Goal: Transaction & Acquisition: Subscribe to service/newsletter

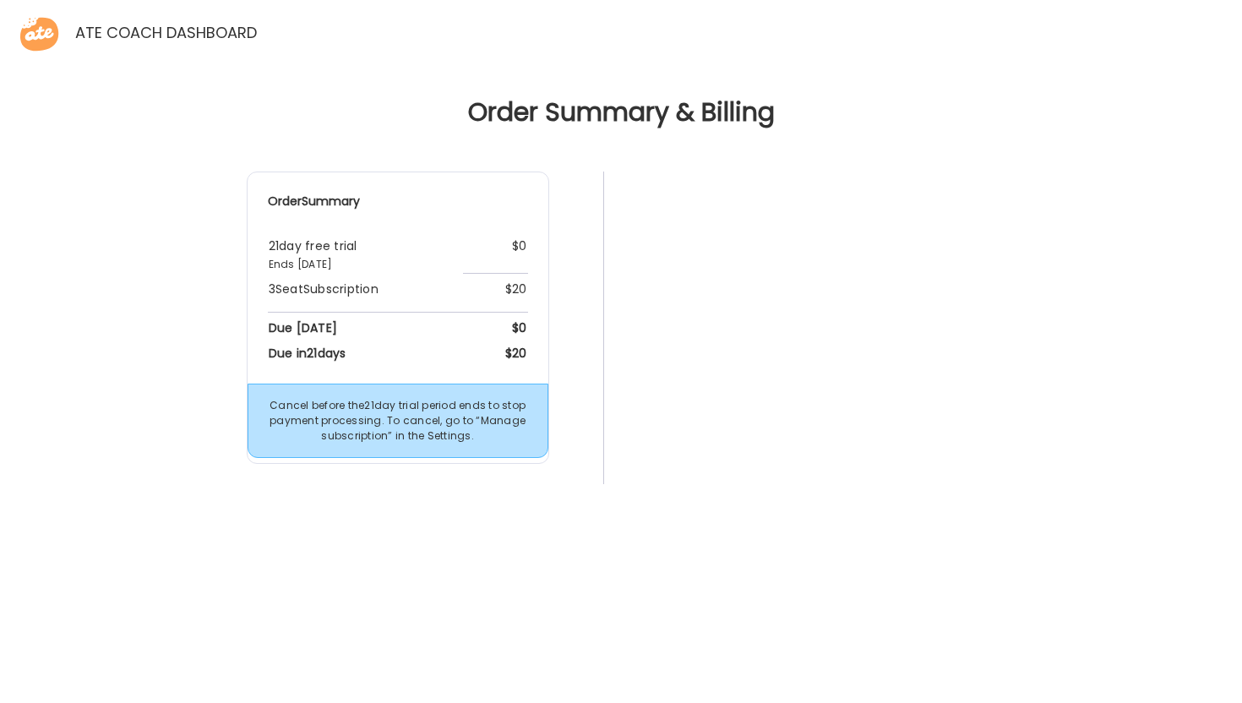
click at [1054, 441] on div "Order Summary 21 day free trial Ends [DATE] $0 3 Seat Subscription $20 Due [DAT…" at bounding box center [621, 490] width 1215 height 636
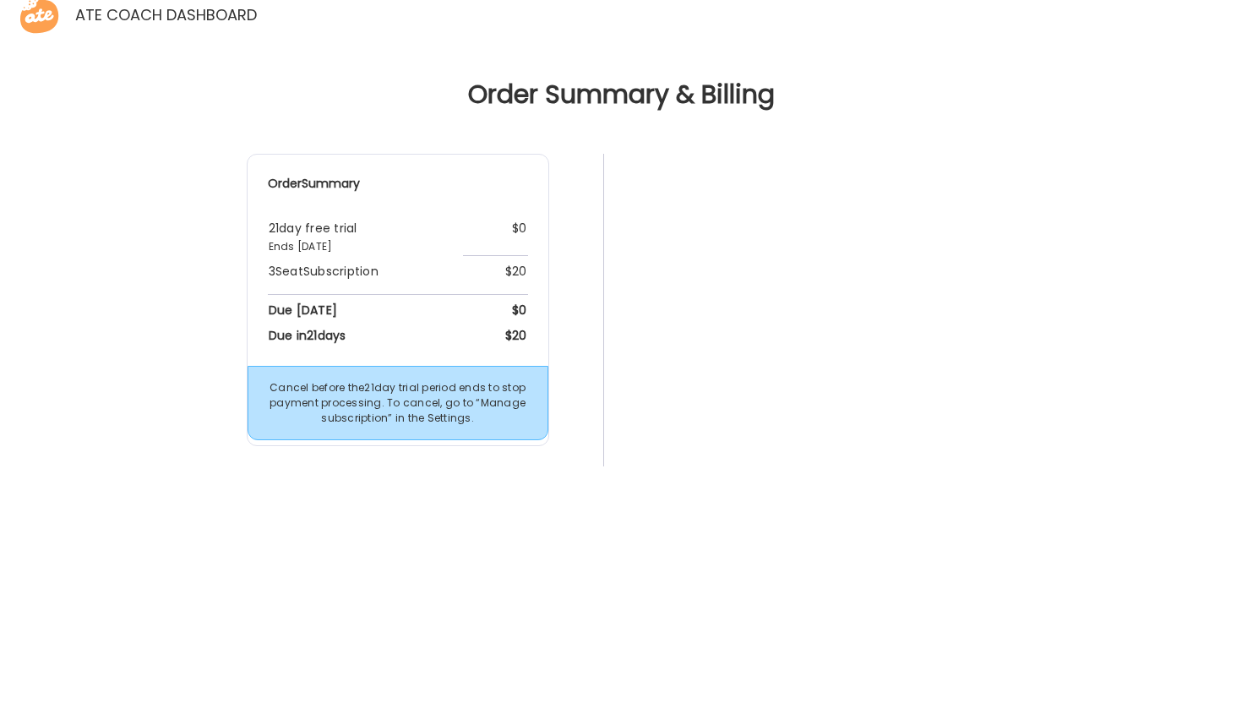
scroll to position [28, 0]
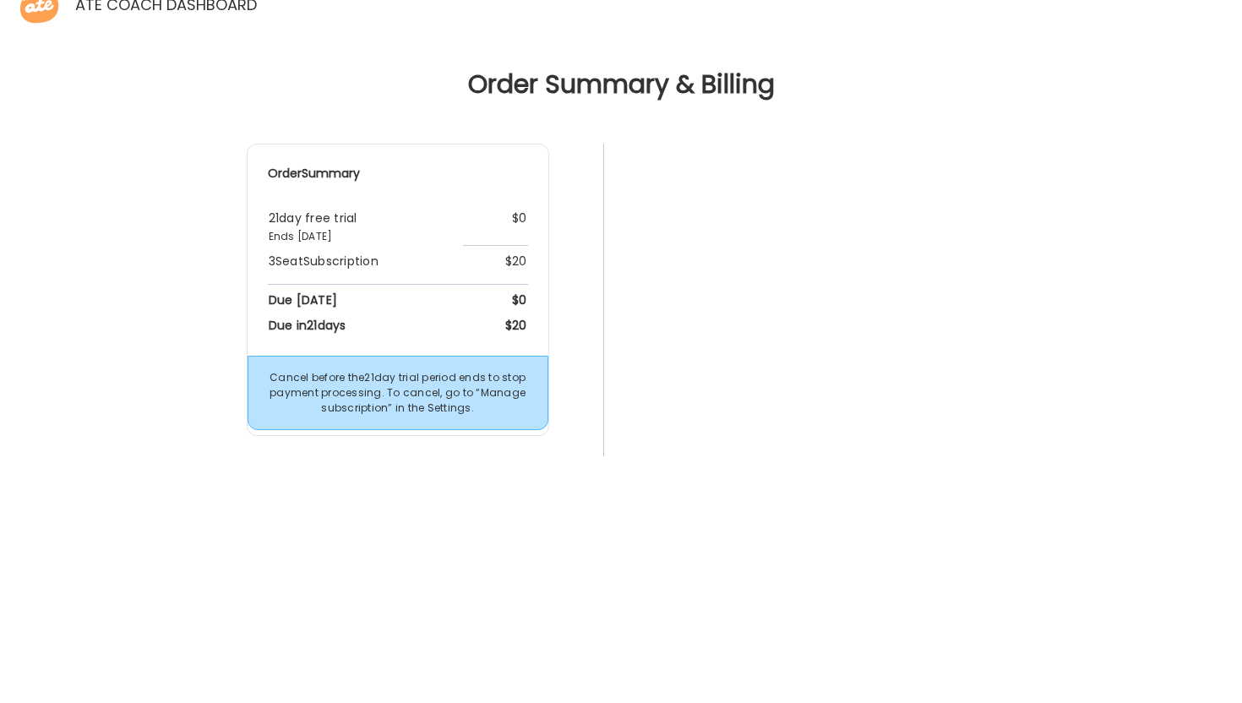
click at [1030, 209] on div "Order Summary 21 day free trial Ends [DATE] $0 3 Seat Subscription $20 Due [DAT…" at bounding box center [621, 462] width 1215 height 636
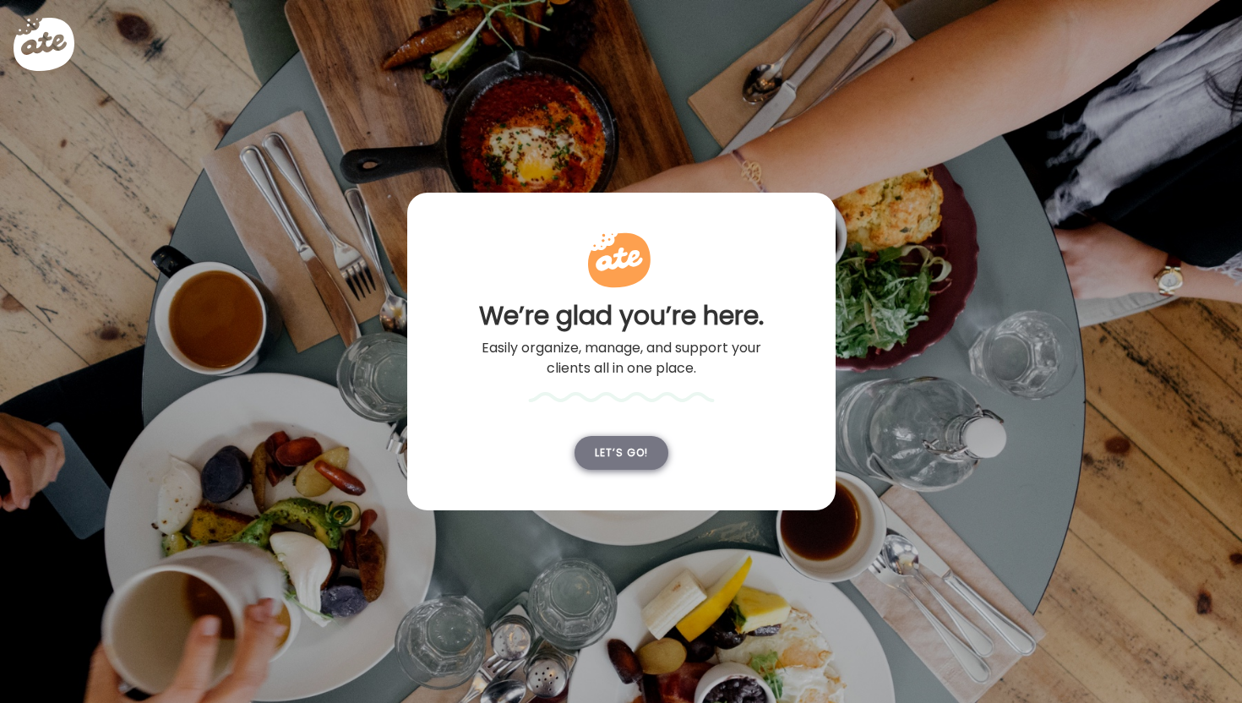
type input "**********"
click at [625, 443] on div "Let’s go!" at bounding box center [622, 453] width 94 height 34
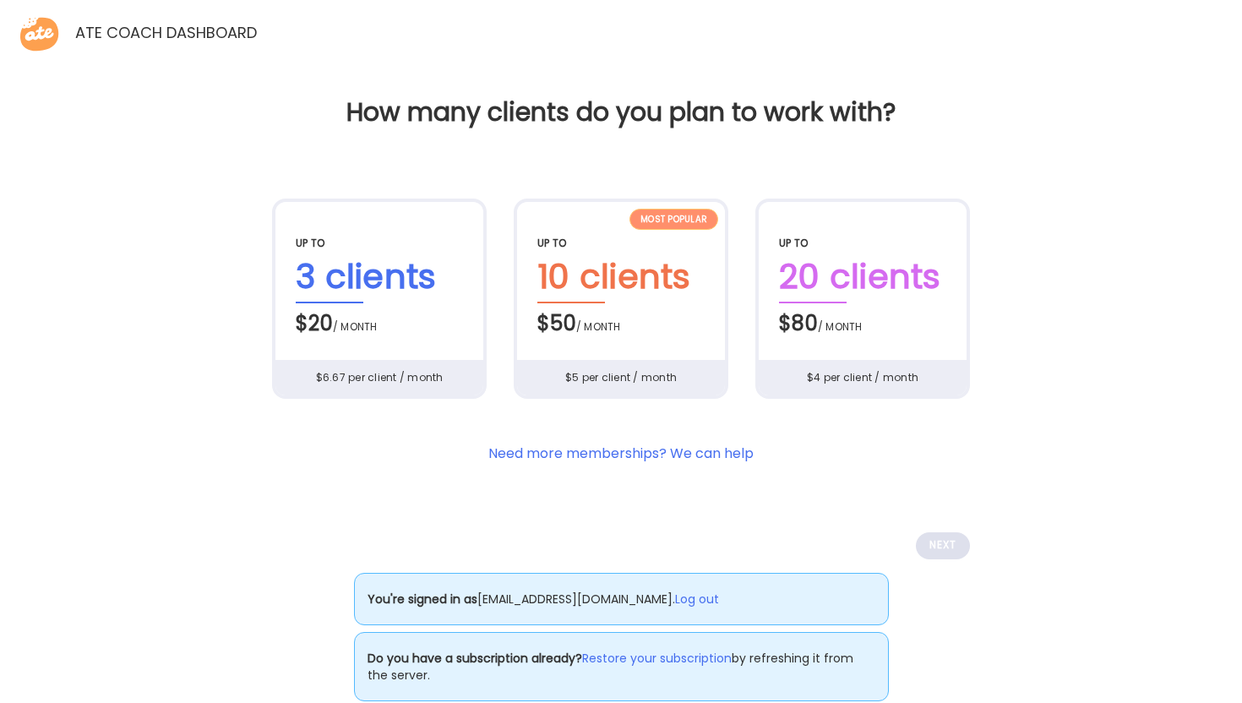
click at [429, 304] on div "$20 / month" at bounding box center [379, 320] width 167 height 35
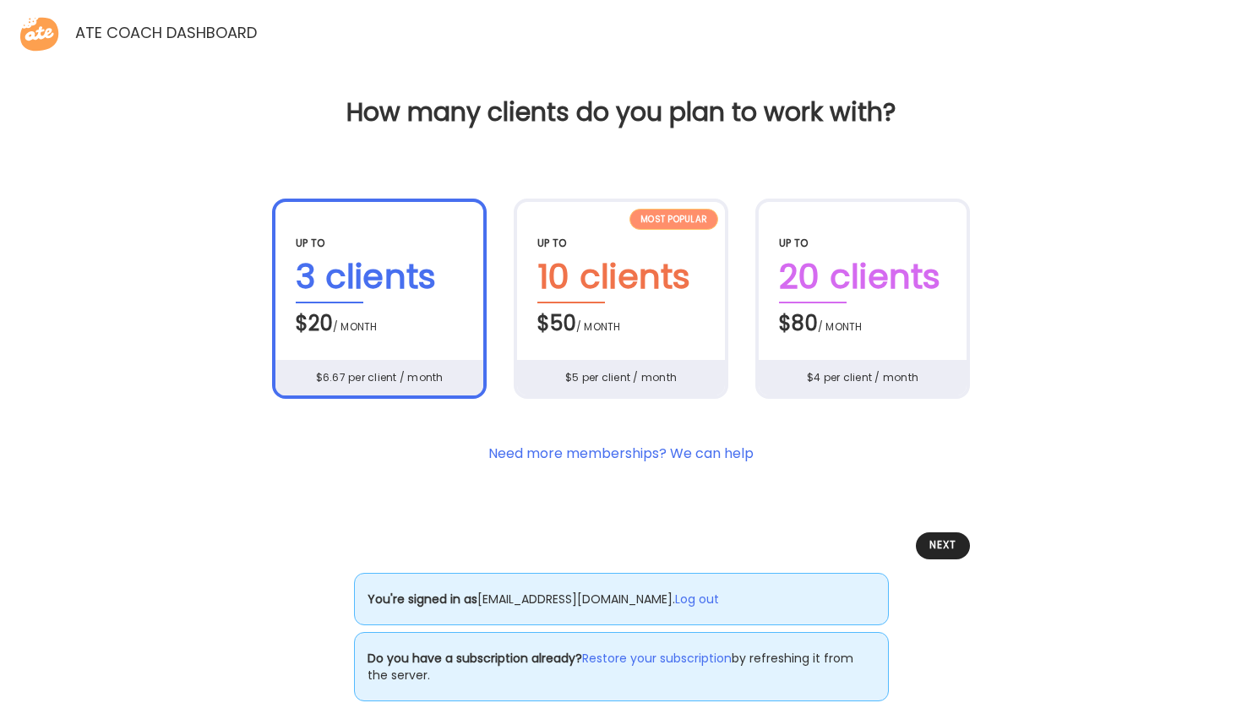
click at [429, 304] on div "$20 / month" at bounding box center [379, 320] width 167 height 35
click at [932, 538] on div "Next" at bounding box center [943, 545] width 54 height 27
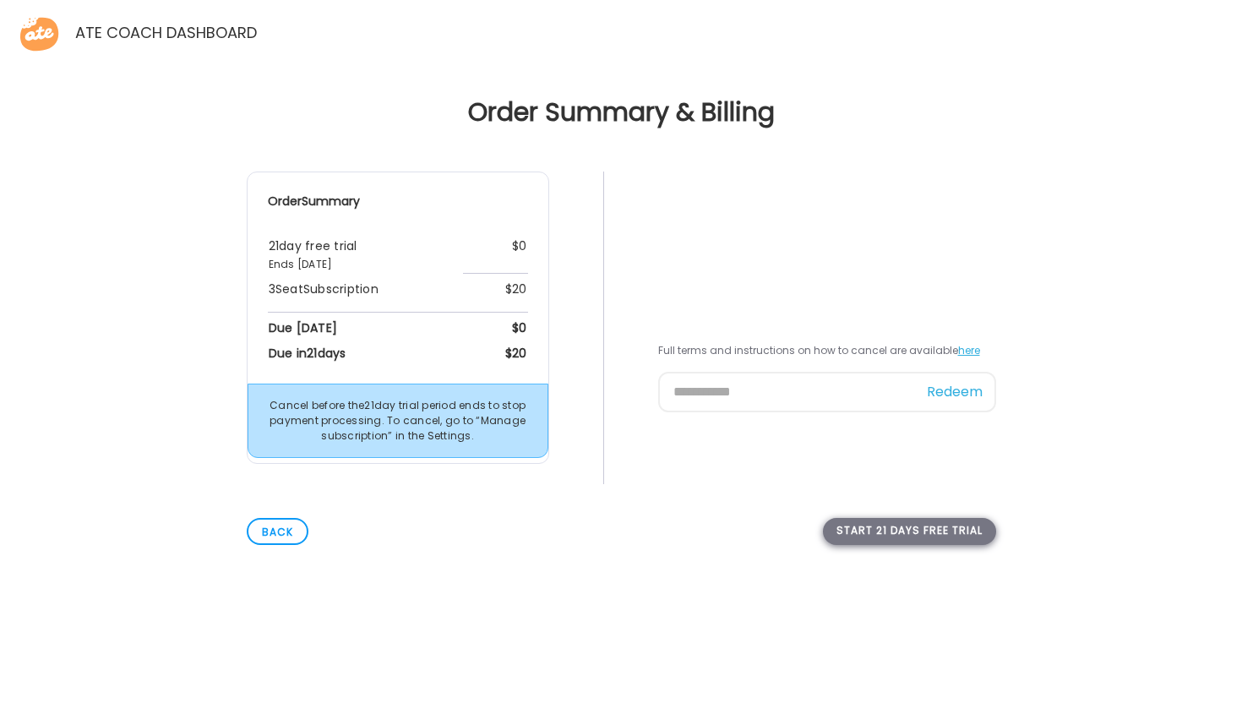
click at [961, 532] on div "Start 21 days free trial" at bounding box center [909, 531] width 173 height 27
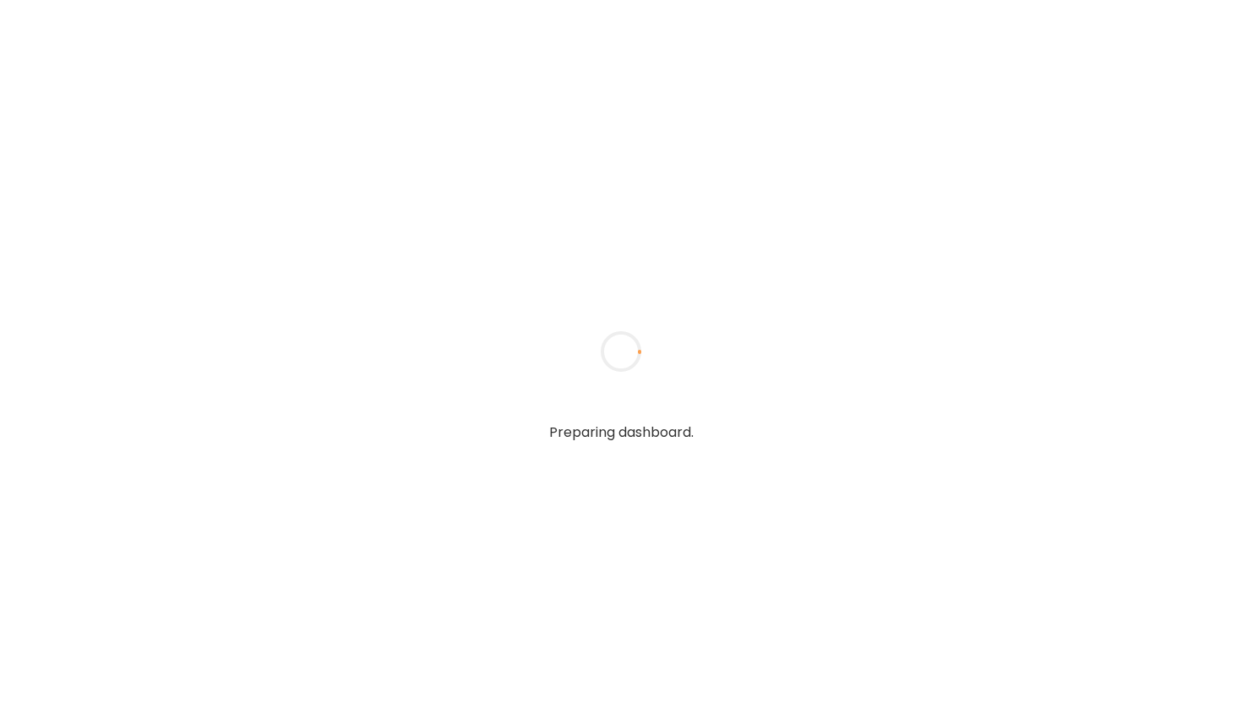
type input "**********"
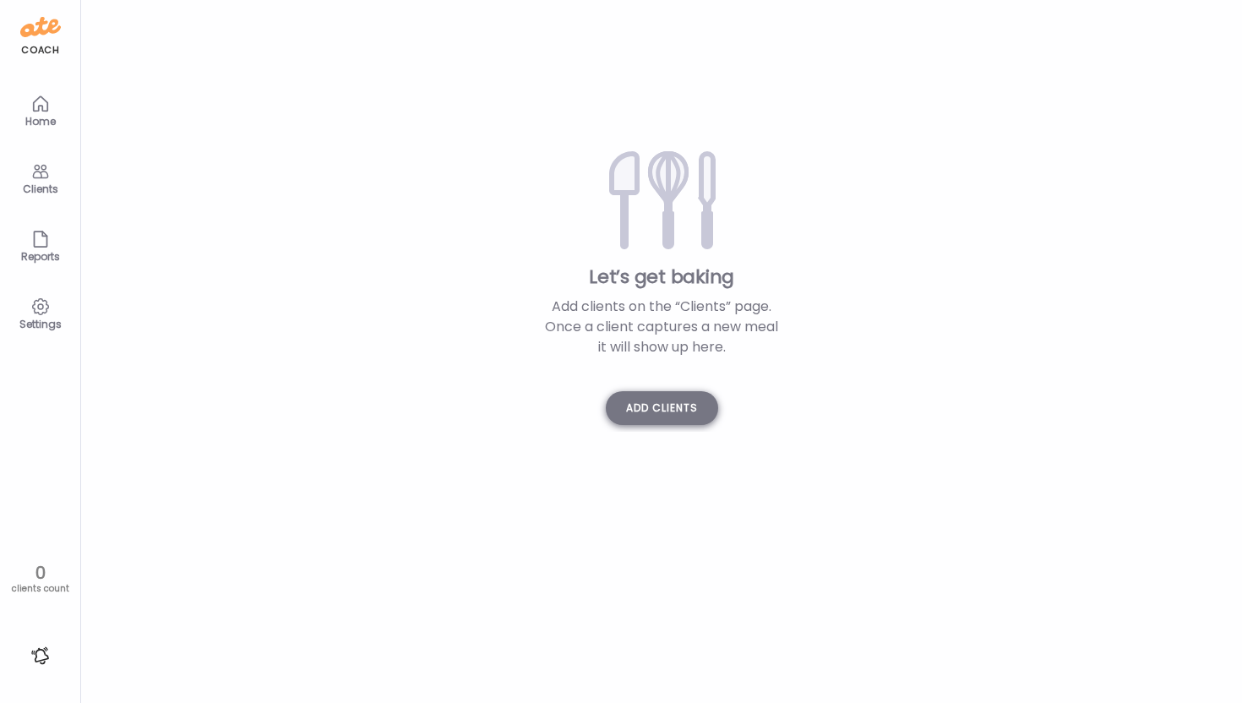
type input "**********"
click at [662, 417] on div "Add clients" at bounding box center [662, 408] width 112 height 34
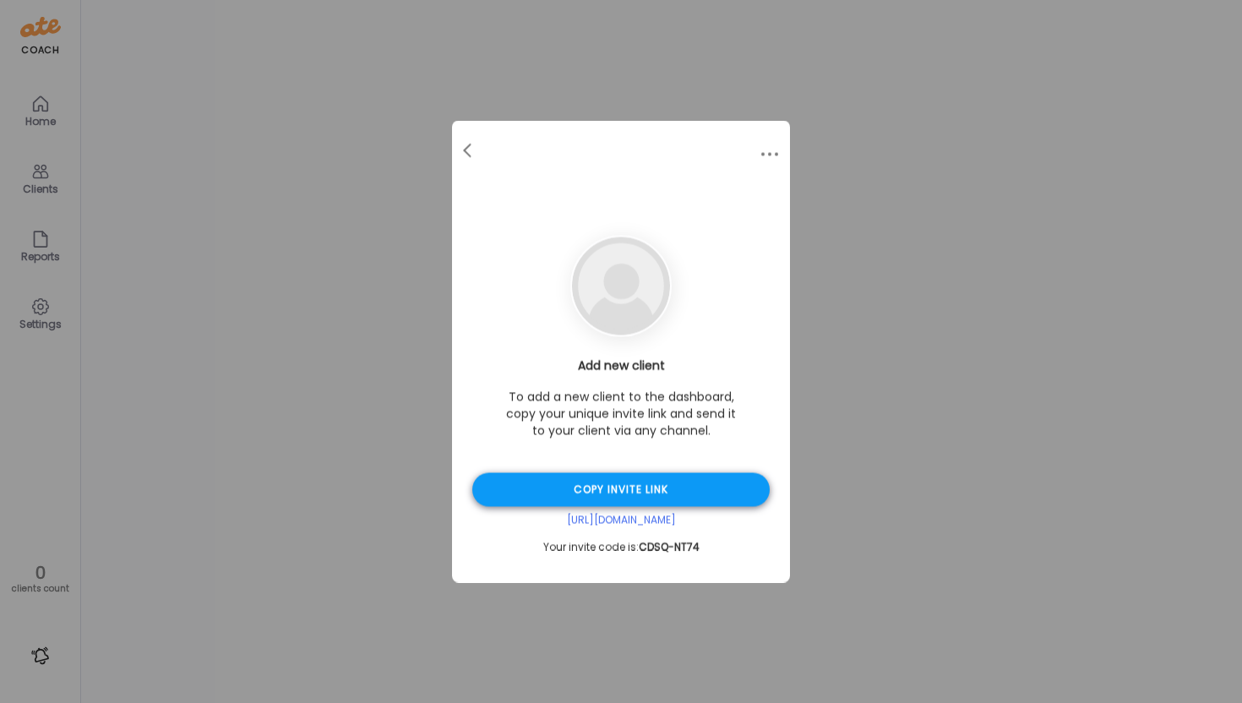
click at [609, 486] on div "Copy invite link" at bounding box center [621, 490] width 298 height 34
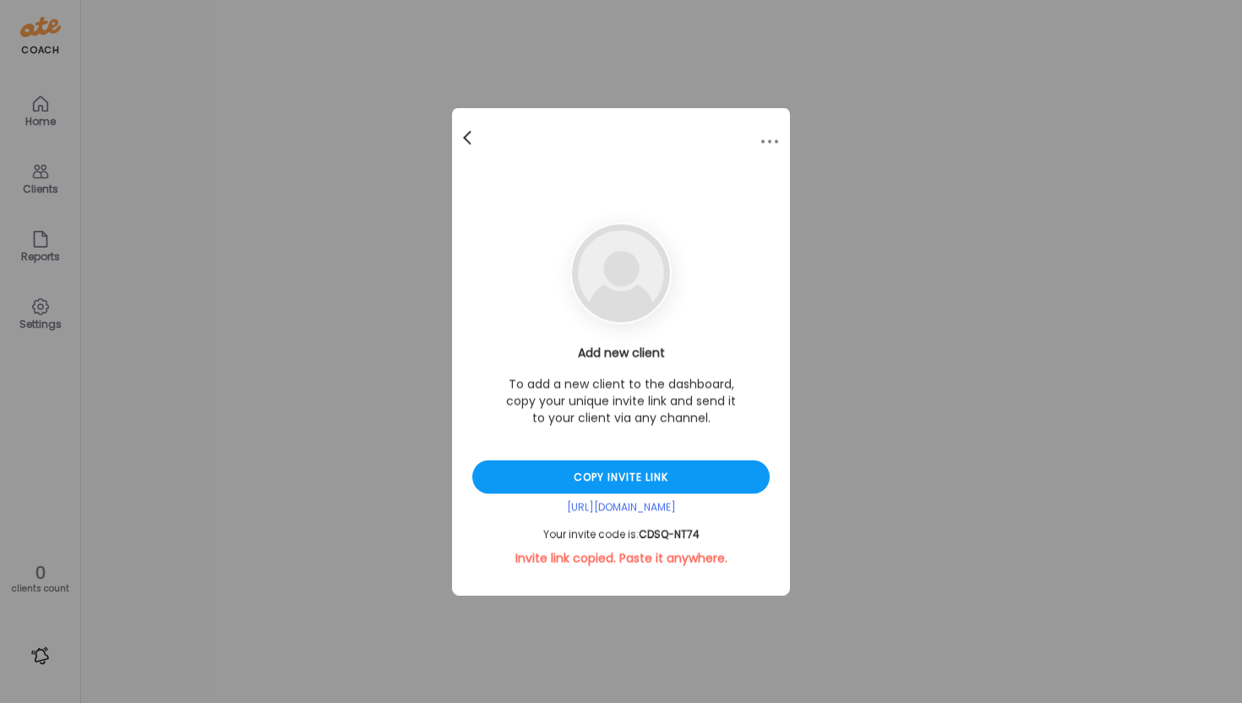
click at [469, 140] on div at bounding box center [469, 139] width 34 height 34
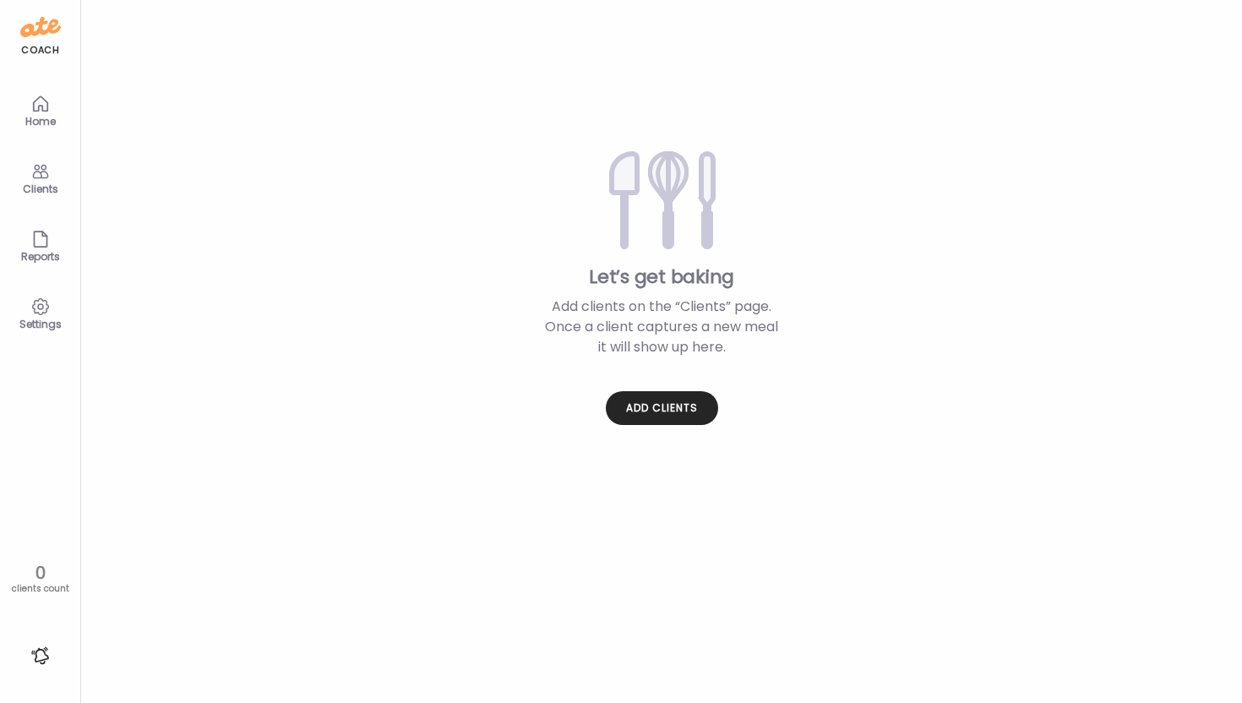
click at [48, 163] on icon at bounding box center [40, 171] width 20 height 20
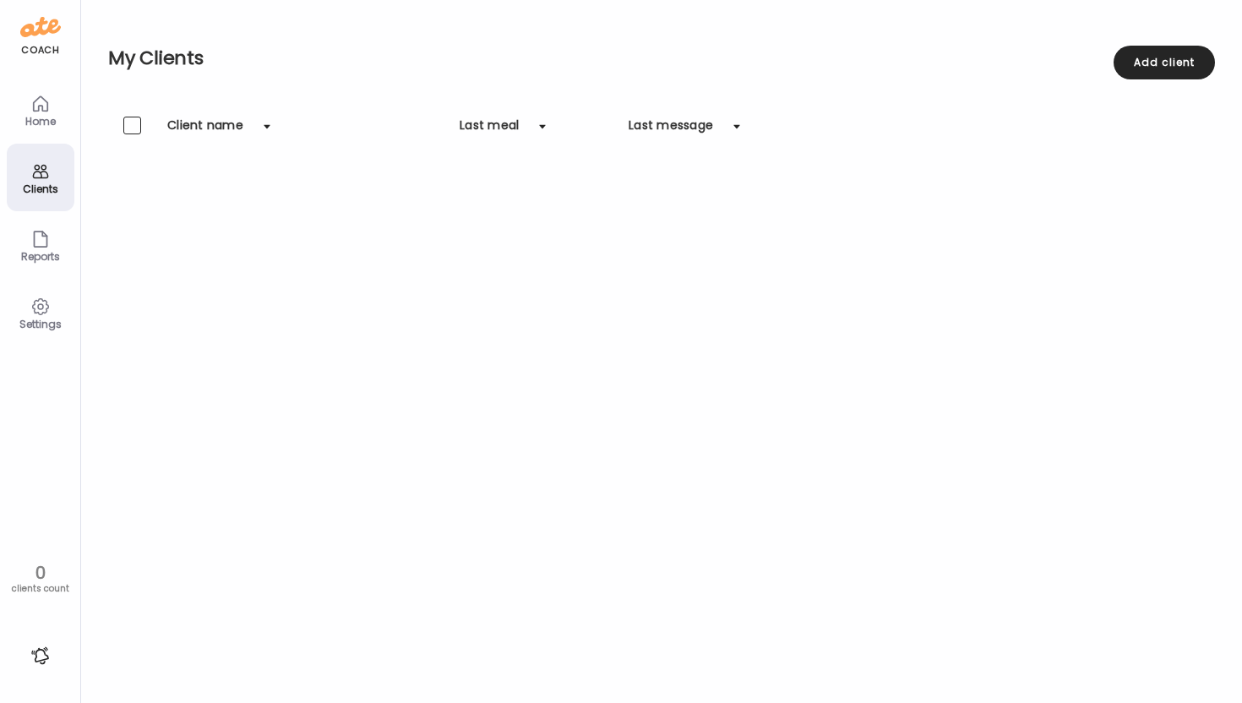
click at [130, 128] on div at bounding box center [132, 126] width 18 height 18
click at [181, 130] on div "Client name" at bounding box center [205, 130] width 76 height 27
click at [51, 251] on div "Reports" at bounding box center [40, 256] width 61 height 11
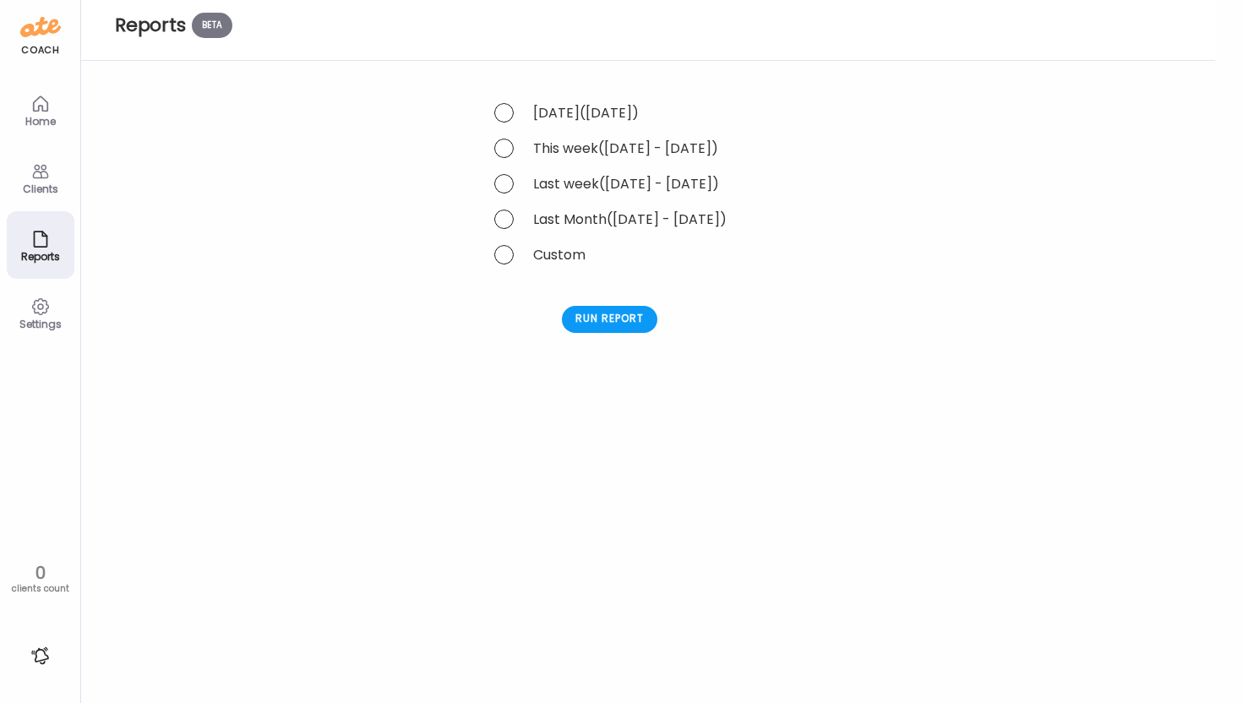
click at [48, 119] on div "Home" at bounding box center [40, 121] width 61 height 11
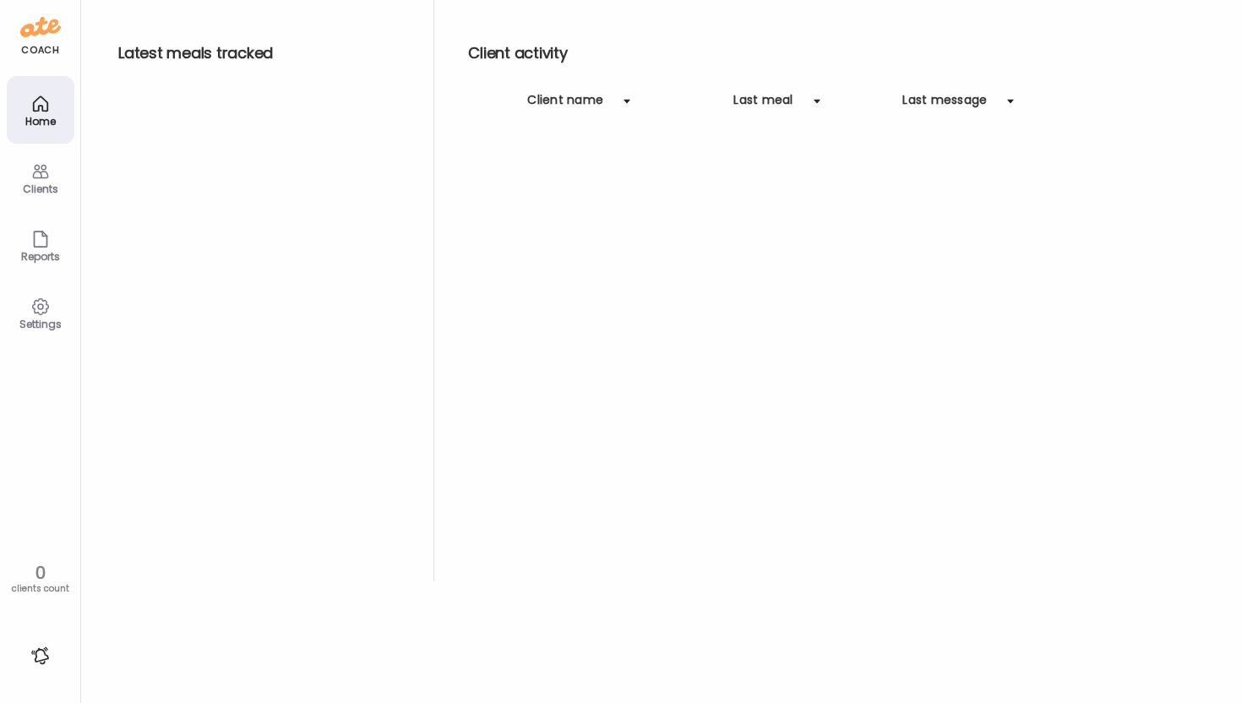
click at [39, 173] on icon at bounding box center [40, 171] width 20 height 20
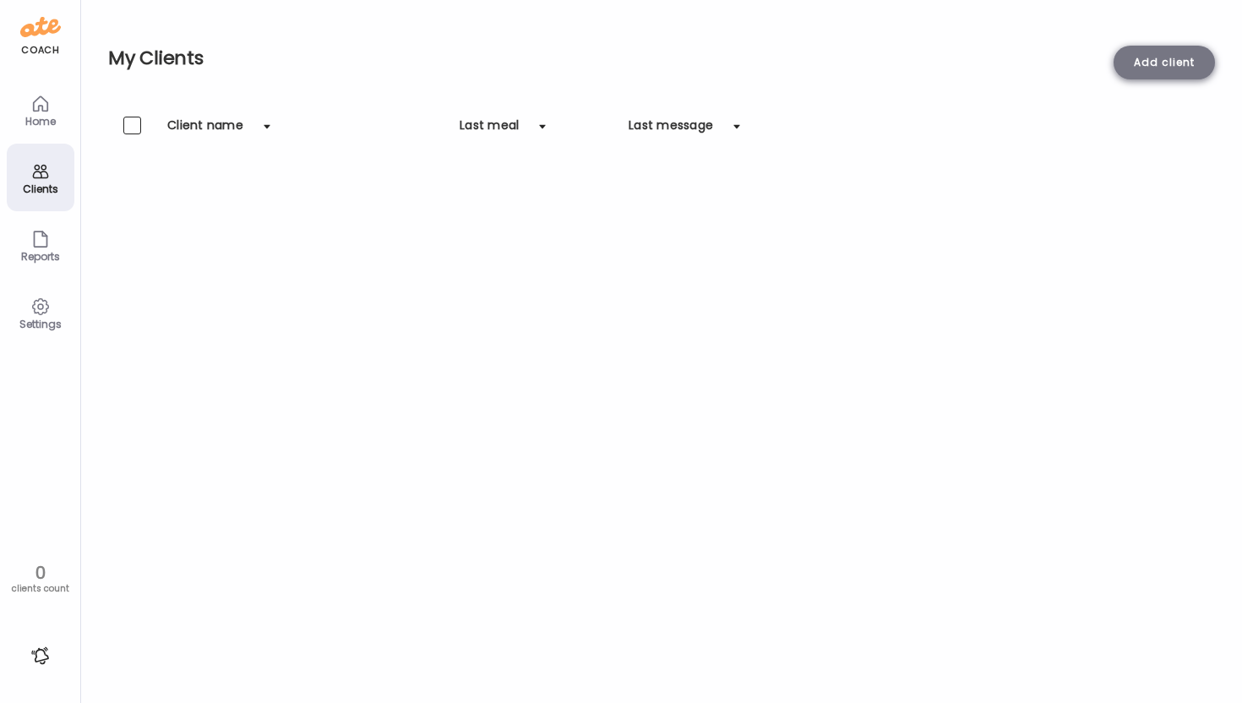
click at [1160, 61] on div "Add client" at bounding box center [1164, 63] width 101 height 34
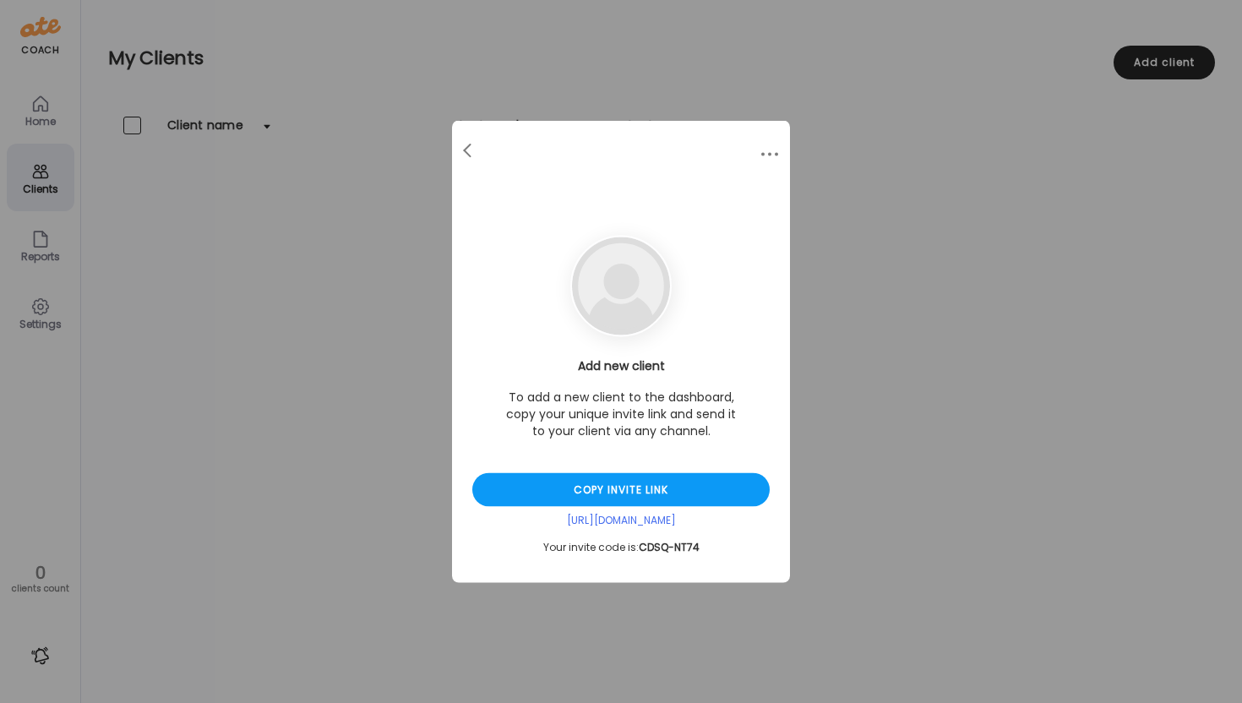
click at [700, 548] on div "Your invite code is: CDSQ-NT74" at bounding box center [621, 548] width 298 height 14
drag, startPoint x: 711, startPoint y: 555, endPoint x: 641, endPoint y: 543, distance: 71.3
click at [641, 543] on section "Add new client To add a new client to the dashboard, copy your unique invite li…" at bounding box center [621, 460] width 338 height 246
copy span "CDSQ-NT74"
click at [467, 158] on div at bounding box center [469, 151] width 34 height 34
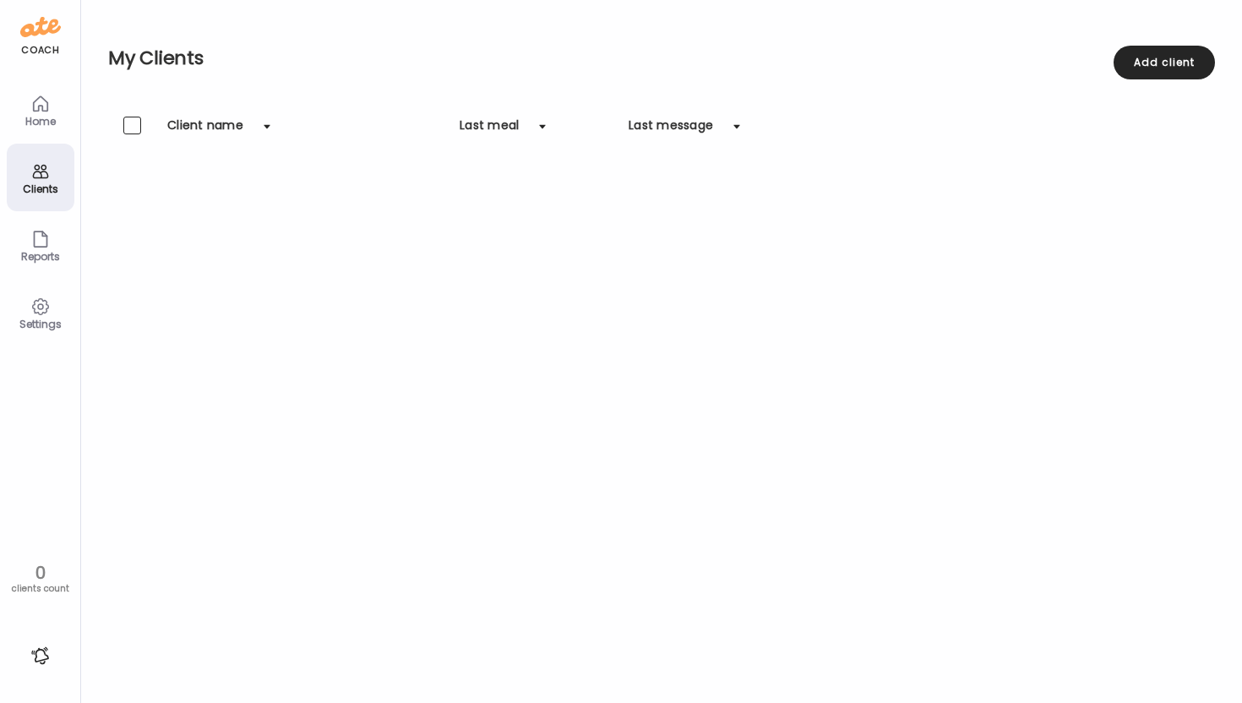
click at [137, 125] on div at bounding box center [132, 126] width 18 height 18
click at [51, 117] on div "Home" at bounding box center [40, 121] width 61 height 11
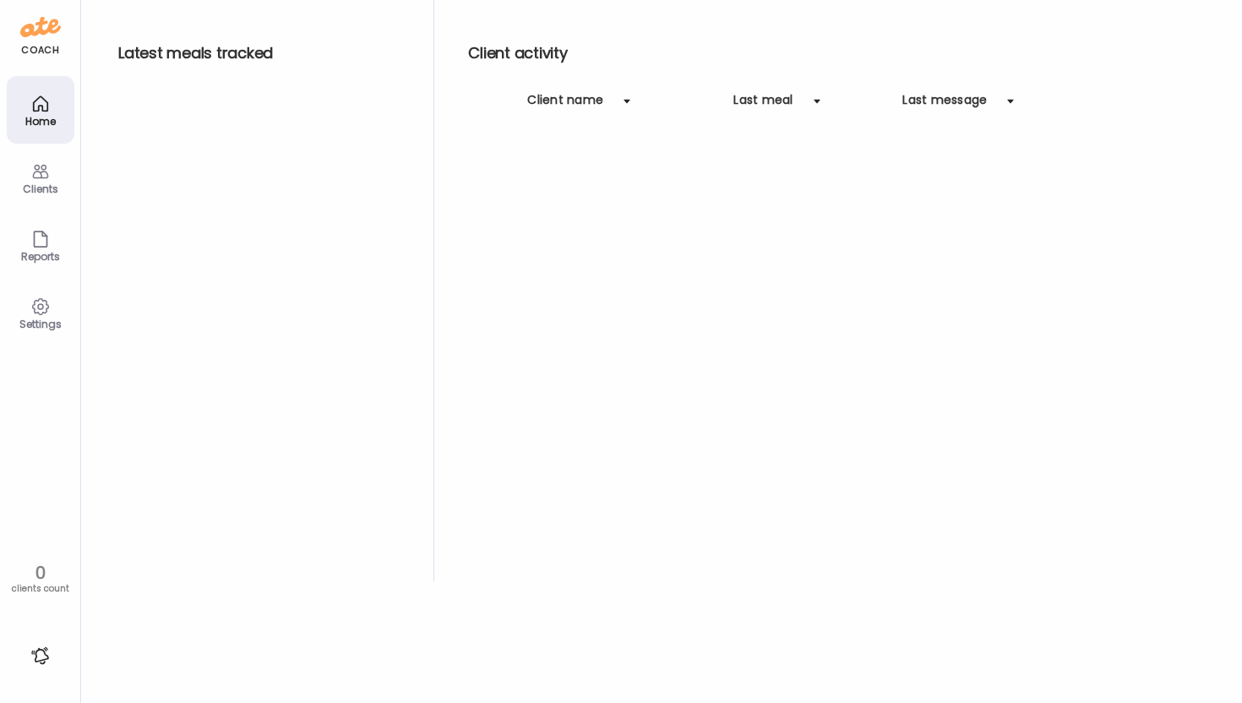
click at [42, 25] on img at bounding box center [40, 27] width 41 height 27
